Goal: Task Accomplishment & Management: Use online tool/utility

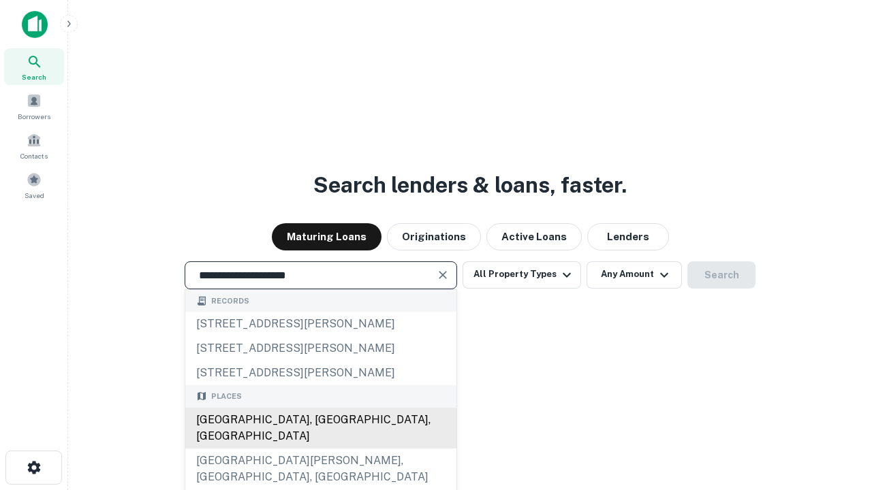
click at [320, 449] on div "[GEOGRAPHIC_DATA], [GEOGRAPHIC_DATA], [GEOGRAPHIC_DATA]" at bounding box center [320, 428] width 271 height 41
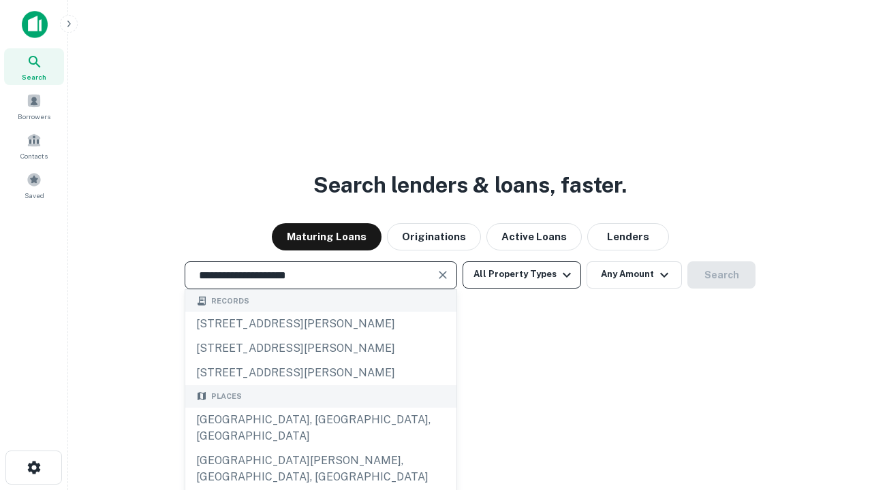
type input "**********"
click at [522, 274] on button "All Property Types" at bounding box center [521, 274] width 118 height 27
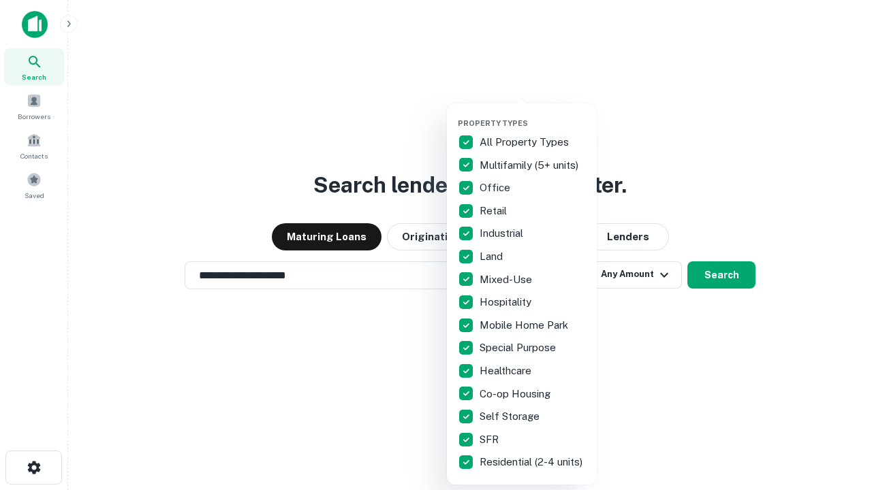
click at [533, 114] on button "button" at bounding box center [533, 114] width 150 height 1
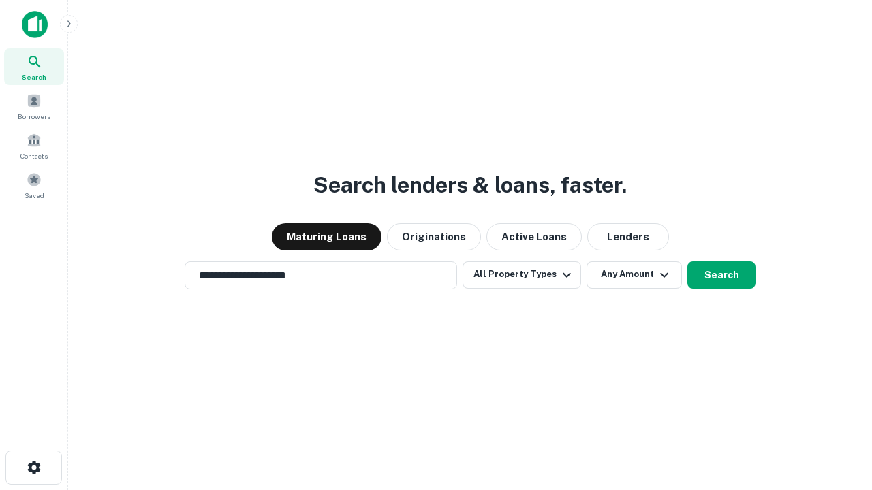
scroll to position [21, 0]
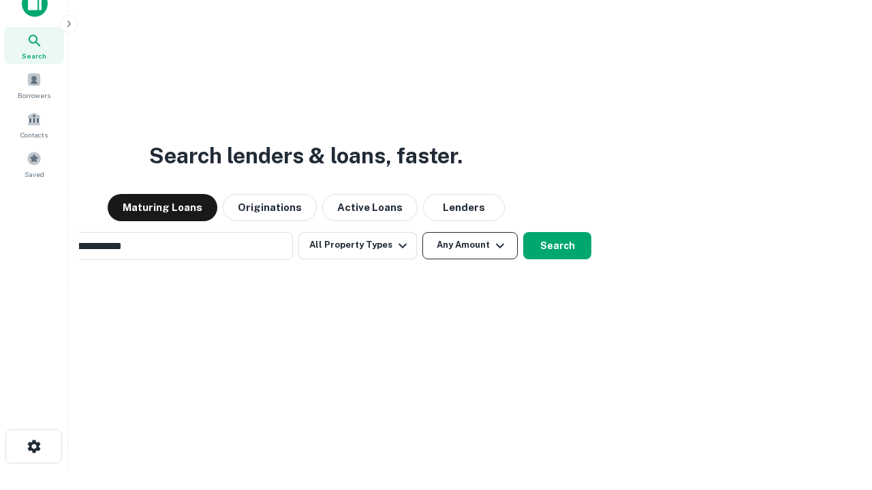
click at [422, 232] on button "Any Amount" at bounding box center [469, 245] width 95 height 27
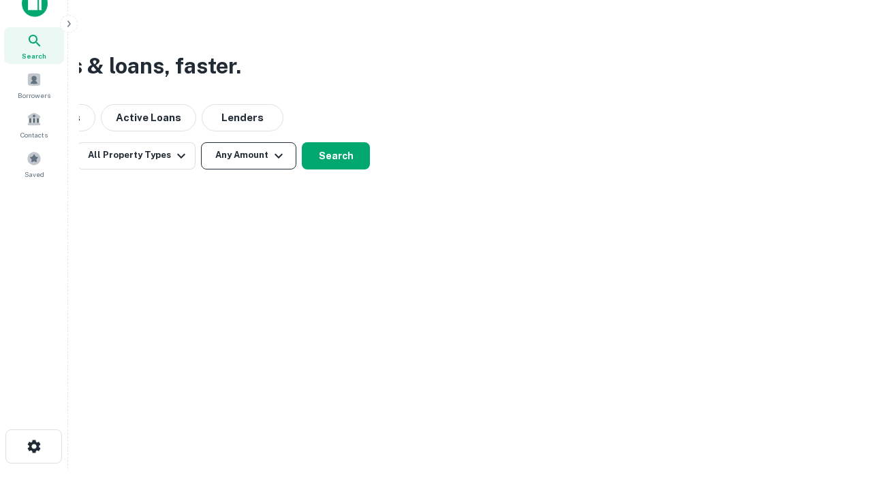
scroll to position [22, 0]
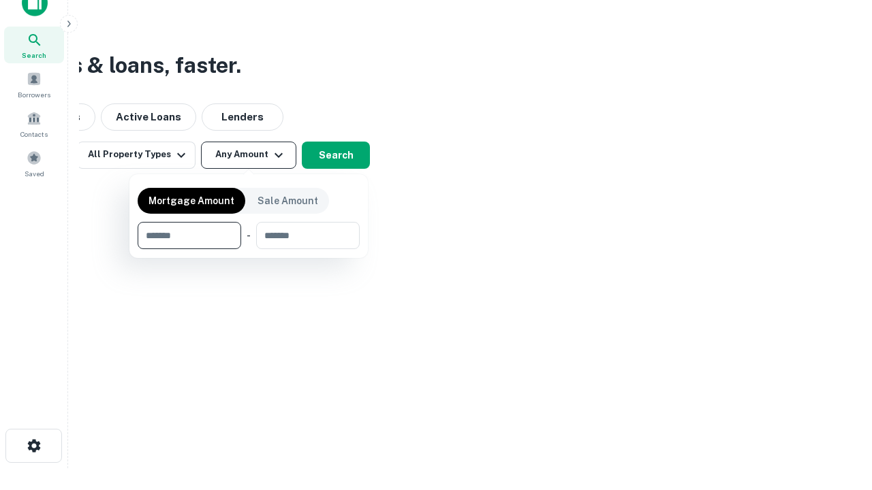
type input "*******"
click at [249, 249] on button "button" at bounding box center [249, 249] width 222 height 1
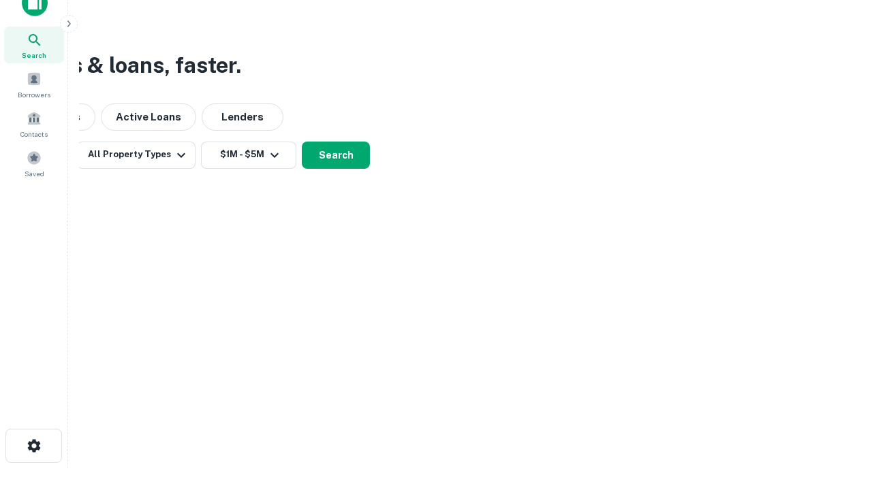
scroll to position [21, 0]
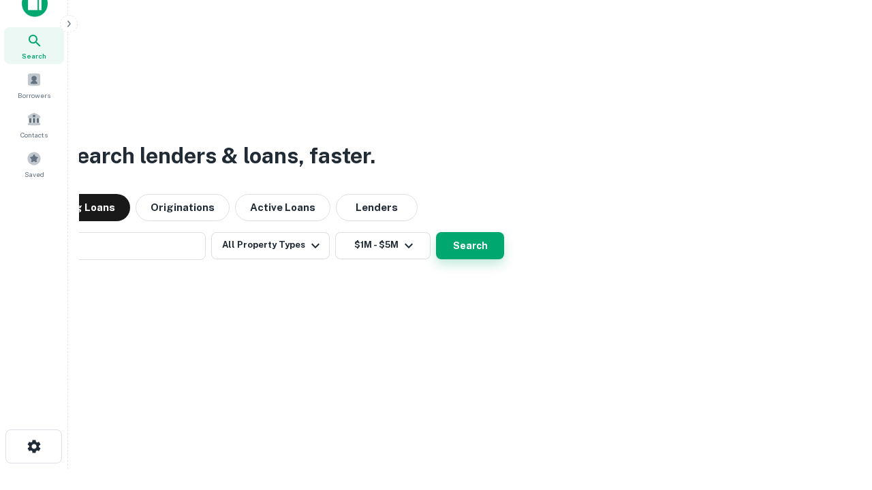
click at [436, 232] on button "Search" at bounding box center [470, 245] width 68 height 27
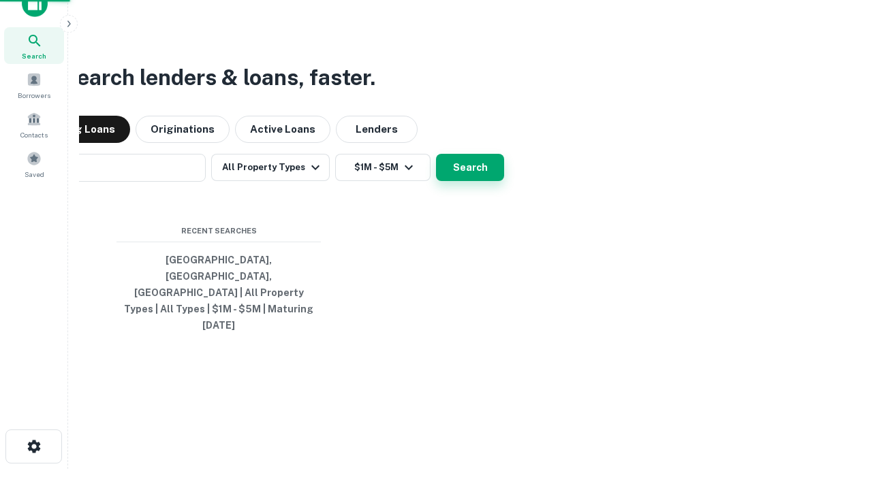
scroll to position [22, 0]
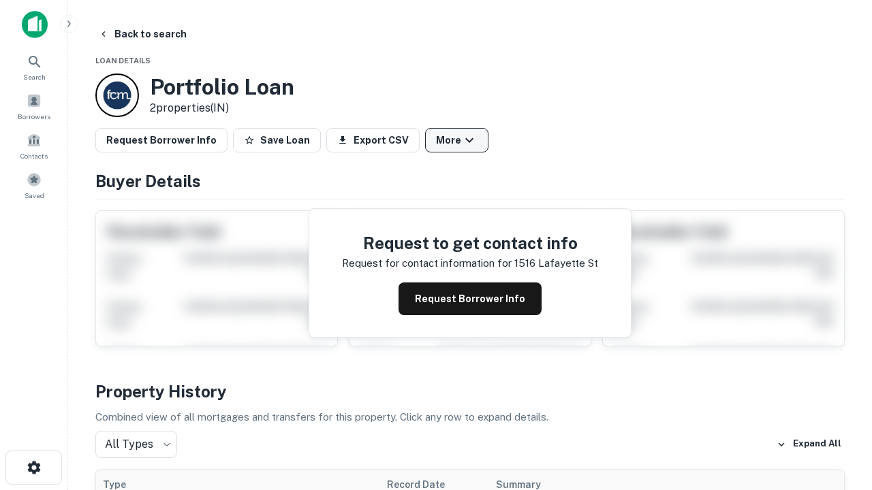
click at [456, 140] on button "More" at bounding box center [456, 140] width 63 height 25
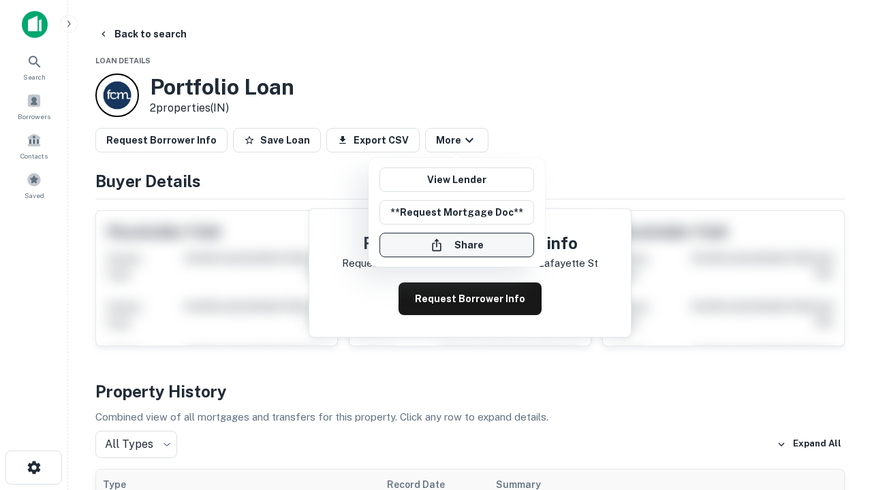
click at [456, 245] on button "Share" at bounding box center [456, 245] width 155 height 25
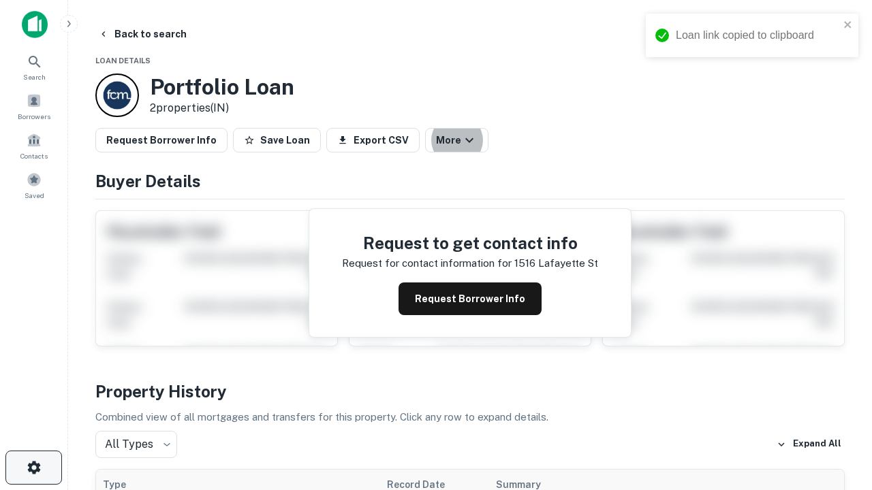
click at [33, 468] on icon "button" at bounding box center [34, 468] width 16 height 16
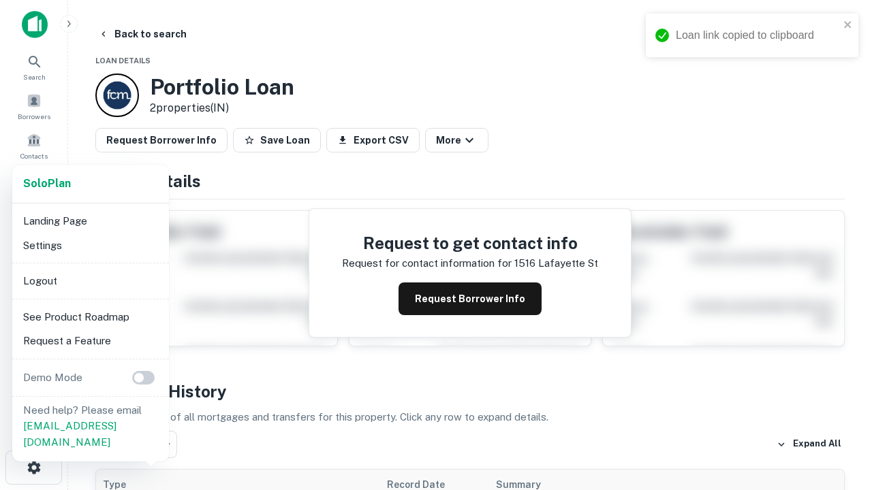
click at [90, 281] on li "Logout" at bounding box center [91, 281] width 146 height 25
